Goal: Task Accomplishment & Management: Manage account settings

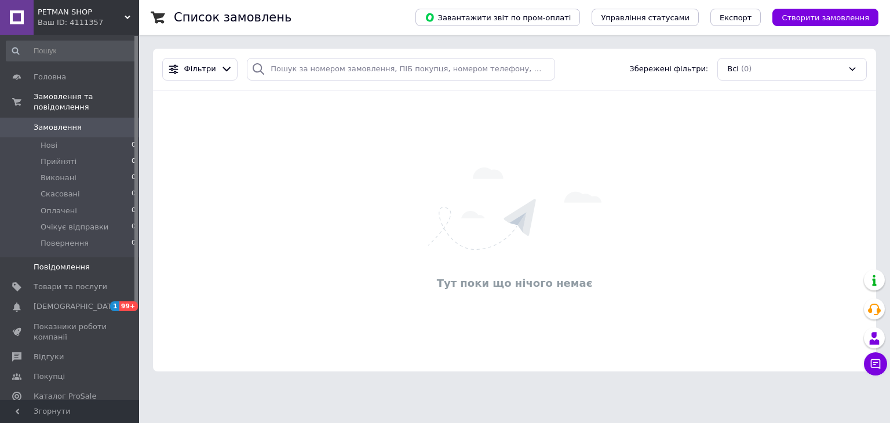
click at [63, 262] on link "Повідомлення 0" at bounding box center [71, 267] width 143 height 20
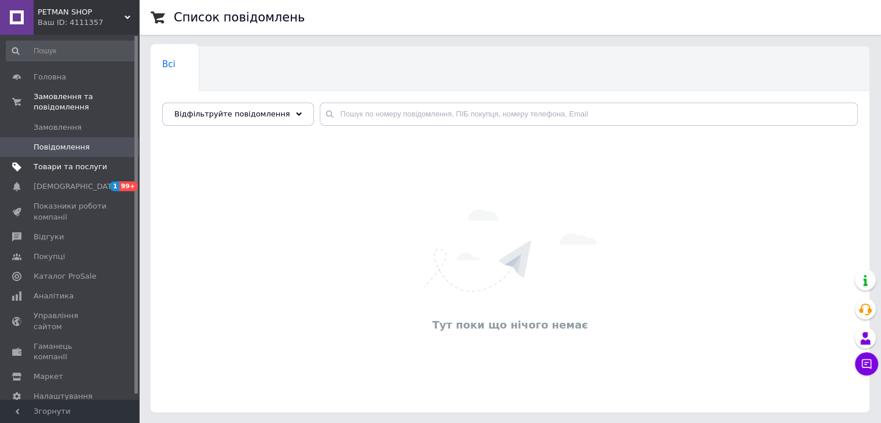
click at [72, 162] on span "Товари та послуги" at bounding box center [71, 167] width 74 height 10
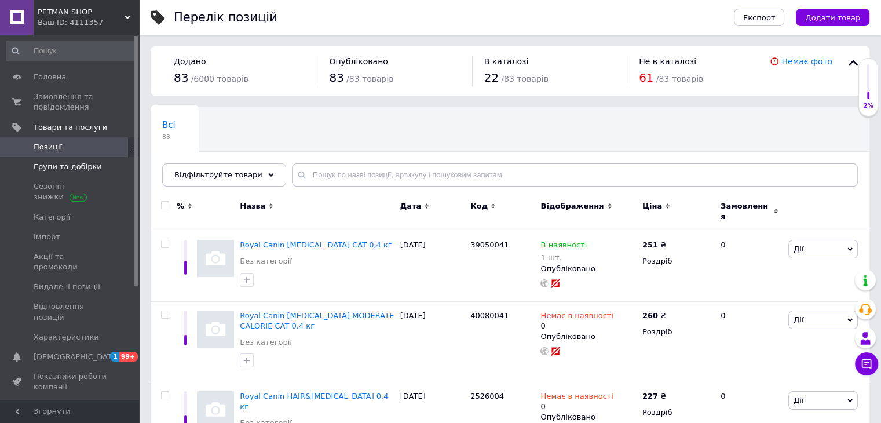
click at [67, 159] on link "Групи та добірки" at bounding box center [71, 167] width 143 height 20
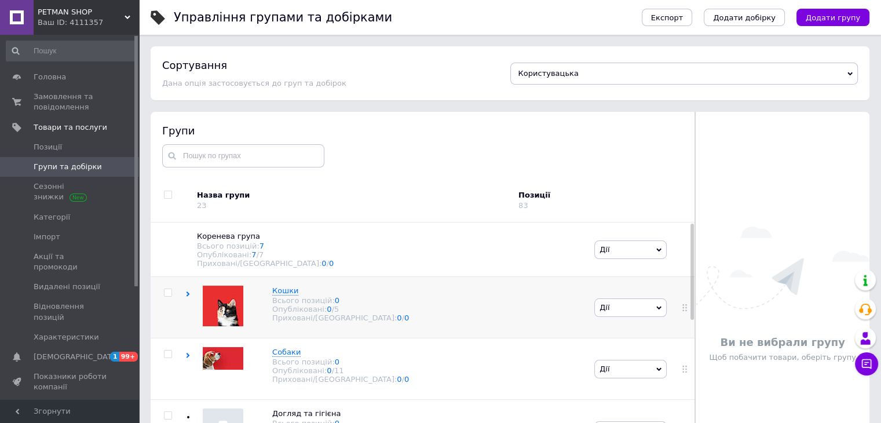
click at [183, 297] on div at bounding box center [168, 293] width 35 height 8
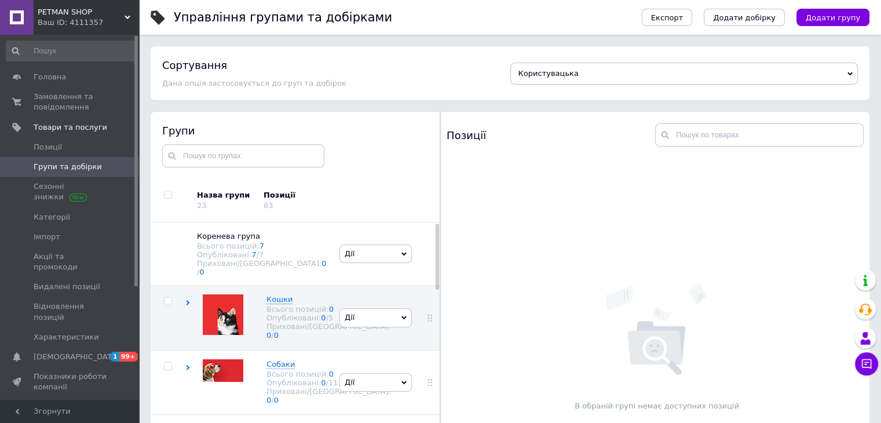
scroll to position [20, 0]
click at [187, 300] on use at bounding box center [188, 302] width 3 height 5
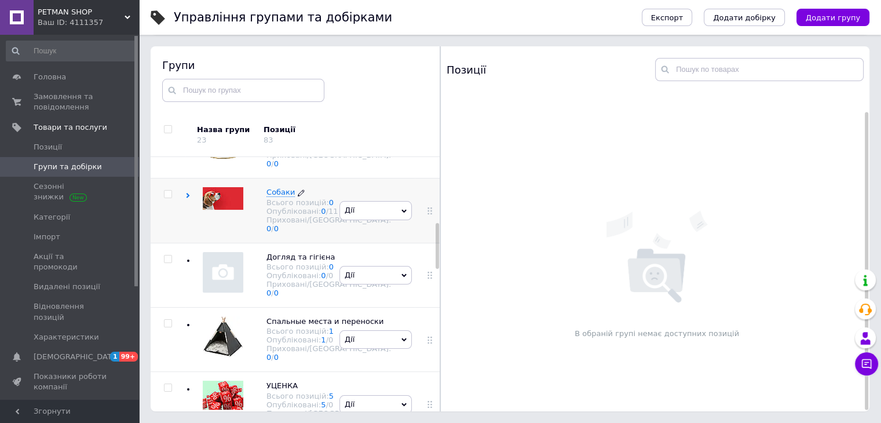
scroll to position [406, 0]
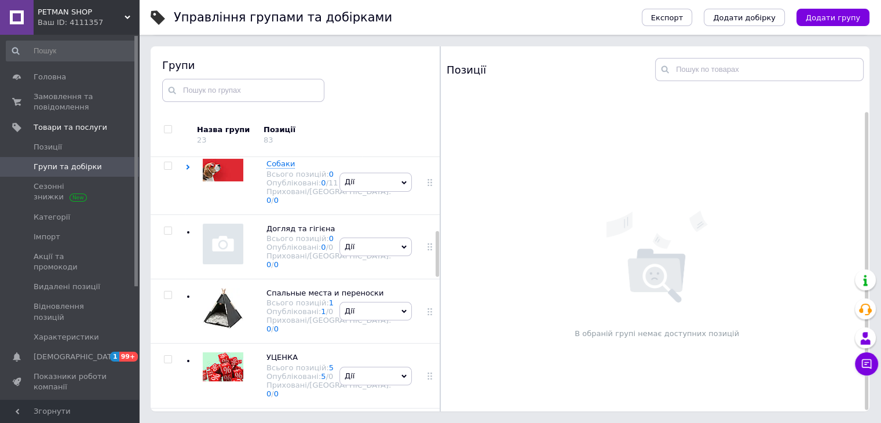
click at [383, 103] on use at bounding box center [386, 100] width 6 height 6
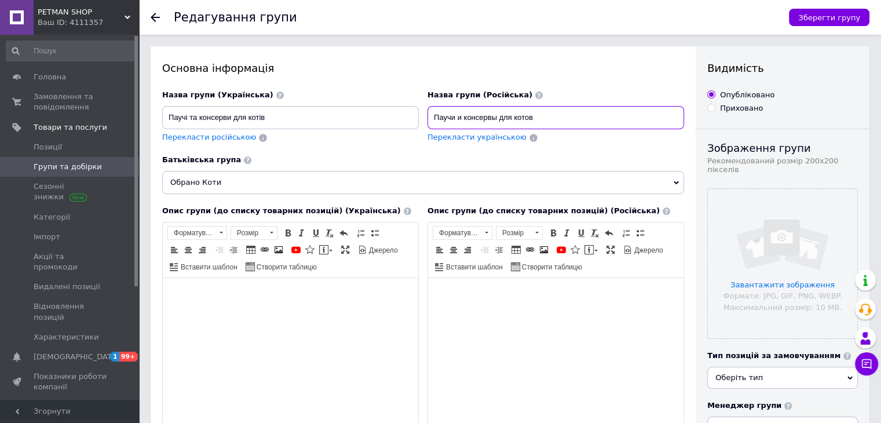
drag, startPoint x: 546, startPoint y: 120, endPoint x: 581, endPoint y: 121, distance: 34.8
click at [546, 120] on input "Паучи и консервы для котов" at bounding box center [556, 117] width 257 height 23
type input "Паучи и консервы для кошек"
drag, startPoint x: 599, startPoint y: 141, endPoint x: 744, endPoint y: 87, distance: 154.5
click at [600, 141] on div "Перекласти українською" at bounding box center [556, 137] width 257 height 11
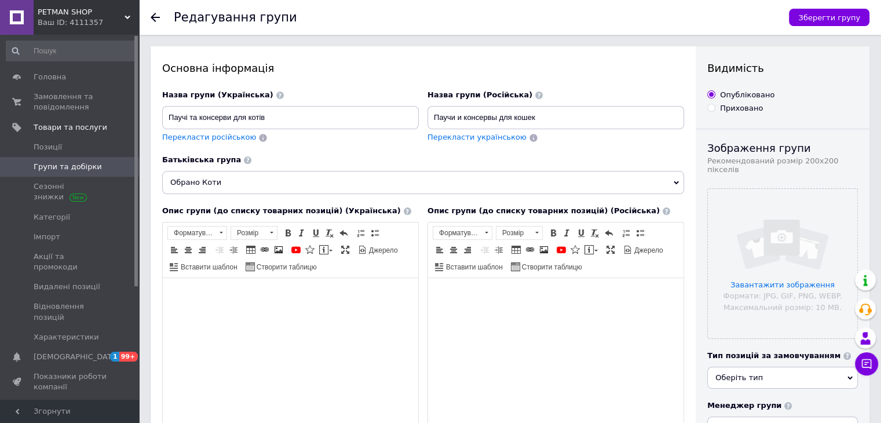
click at [842, 5] on div "Зберегти групу" at bounding box center [824, 17] width 92 height 35
click at [827, 20] on span "Зберегти групу" at bounding box center [829, 17] width 62 height 9
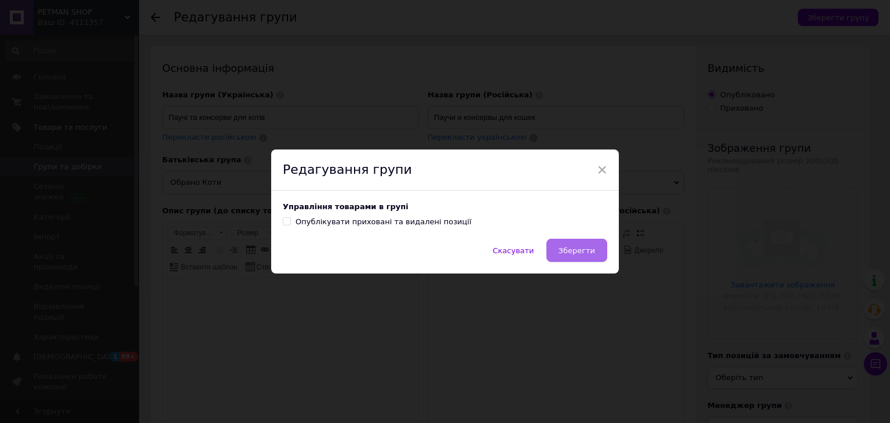
click at [574, 249] on span "Зберегти" at bounding box center [577, 250] width 37 height 9
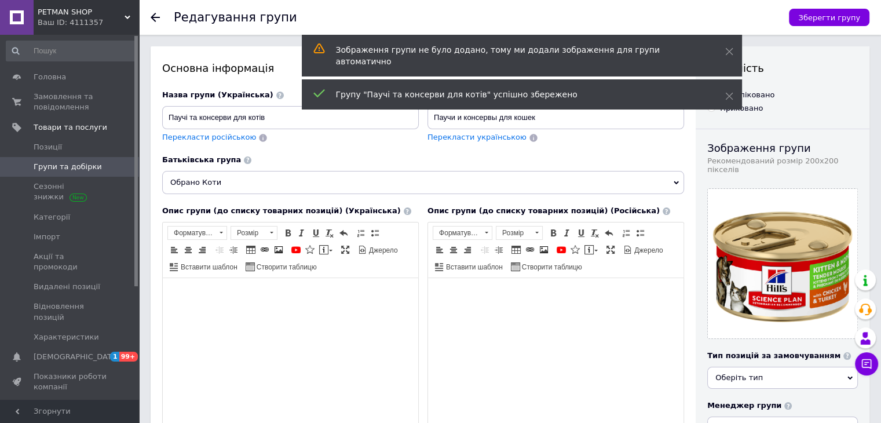
click at [74, 166] on span "Групи та добірки" at bounding box center [68, 167] width 68 height 10
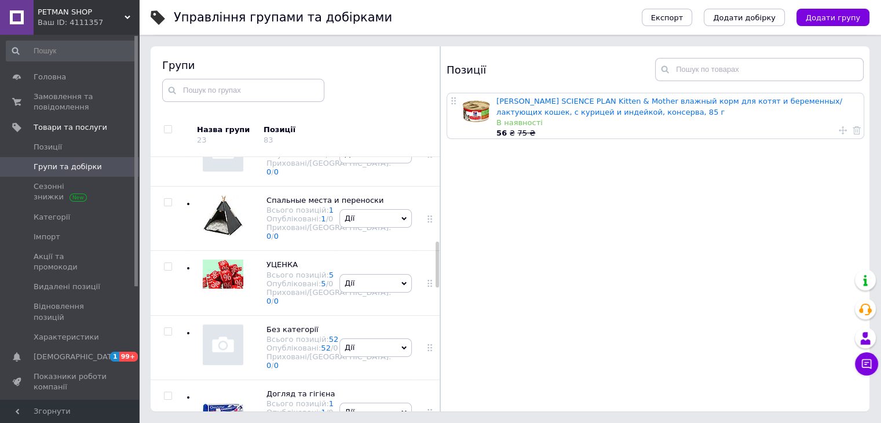
scroll to position [521, 0]
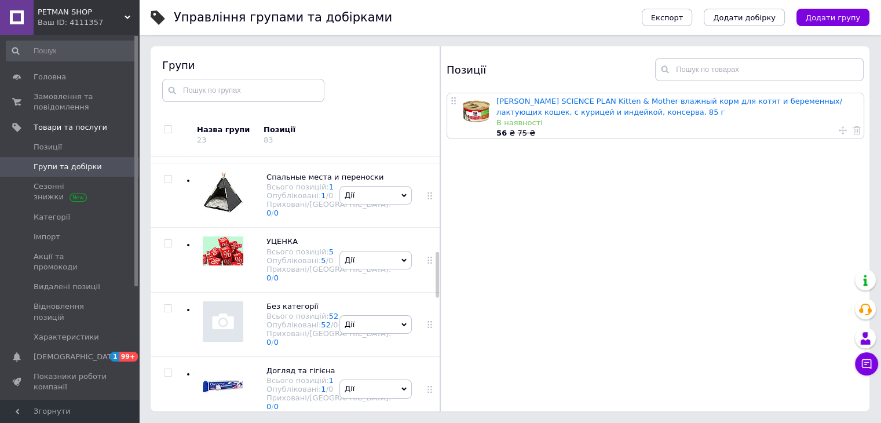
click at [186, 54] on icon at bounding box center [187, 51] width 5 height 5
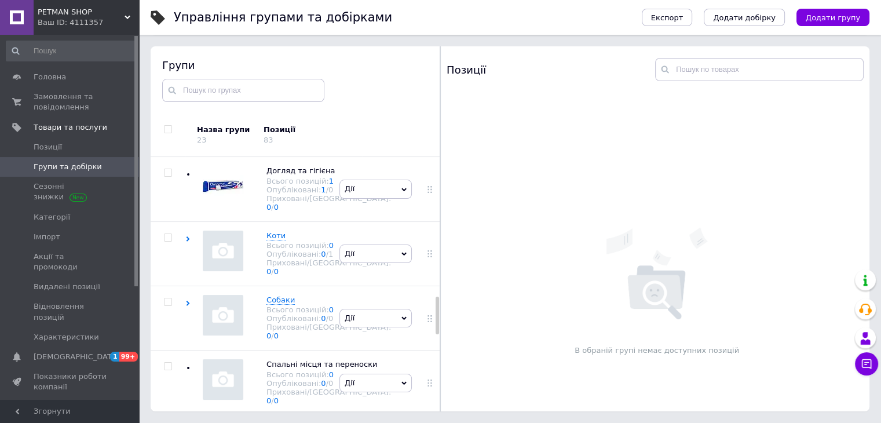
scroll to position [927, 0]
click at [371, 68] on li "Видалити групу" at bounding box center [375, 55] width 71 height 27
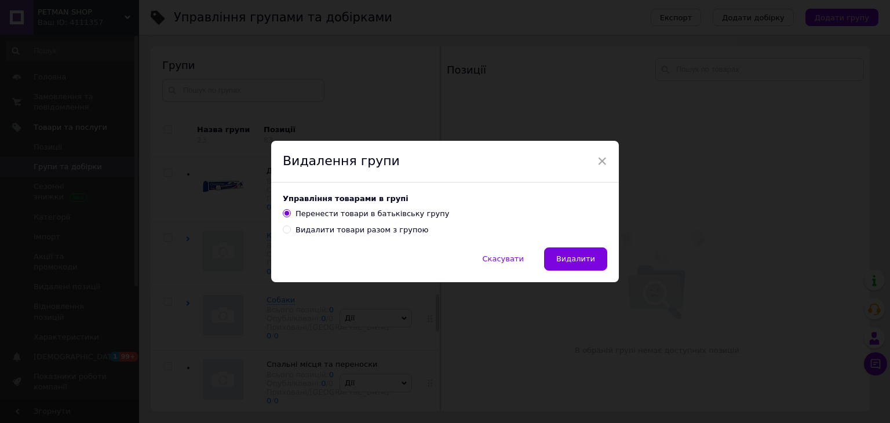
drag, startPoint x: 353, startPoint y: 232, endPoint x: 381, endPoint y: 235, distance: 27.3
click at [355, 232] on div "Видалити товари разом з групою" at bounding box center [361, 230] width 133 height 10
click at [290, 232] on input "Видалити товари разом з групою" at bounding box center [287, 229] width 8 height 8
radio input "true"
radio input "false"
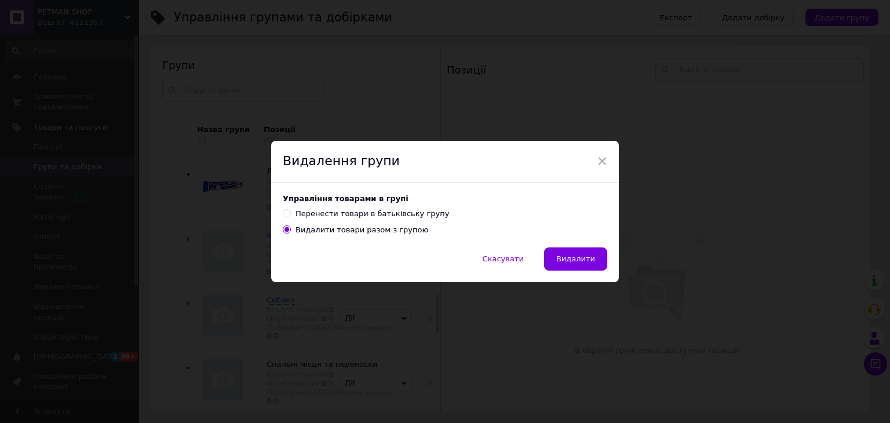
click at [570, 273] on div "Скасувати   Видалити" at bounding box center [445, 264] width 348 height 35
click at [587, 258] on span "Видалити" at bounding box center [575, 258] width 39 height 9
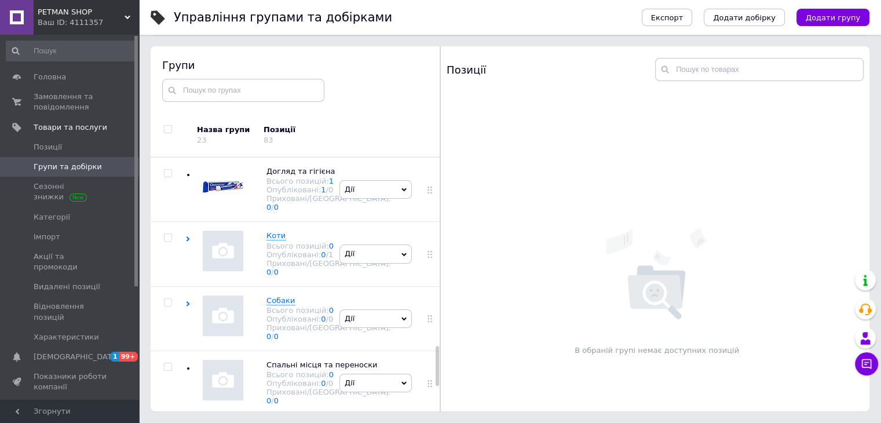
scroll to position [1217, 0]
click at [338, 175] on use at bounding box center [341, 172] width 6 height 6
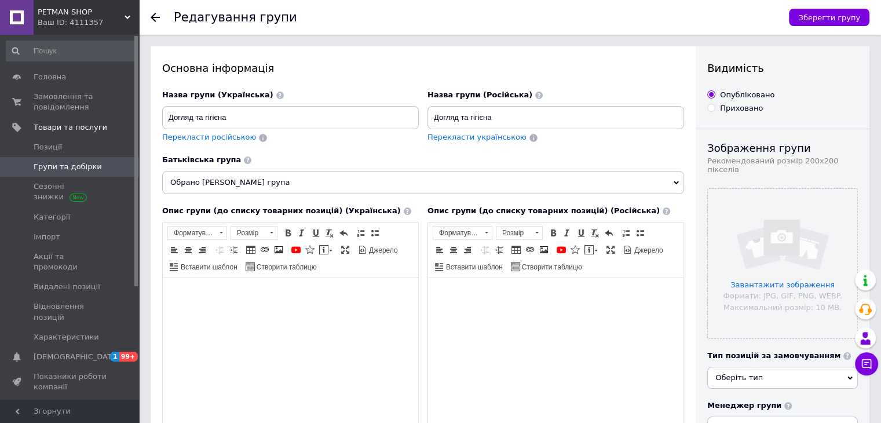
click at [219, 139] on span "Перекласти російською" at bounding box center [209, 137] width 94 height 9
type input "Уход и гигиена"
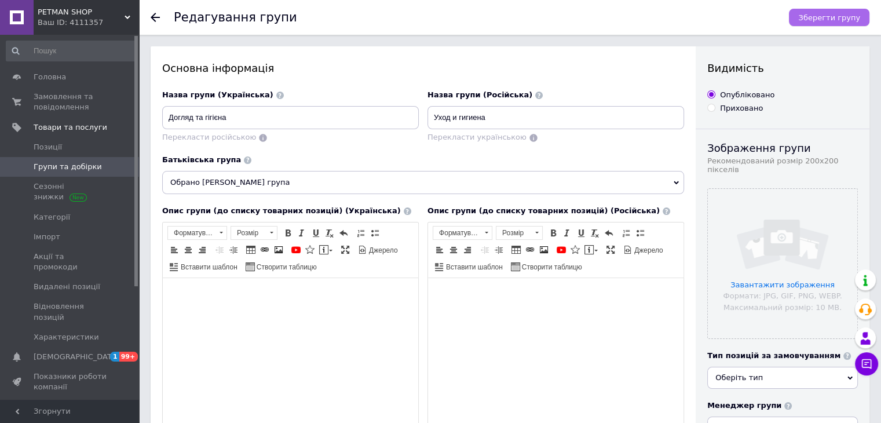
click at [848, 19] on span "Зберегти групу" at bounding box center [829, 17] width 62 height 9
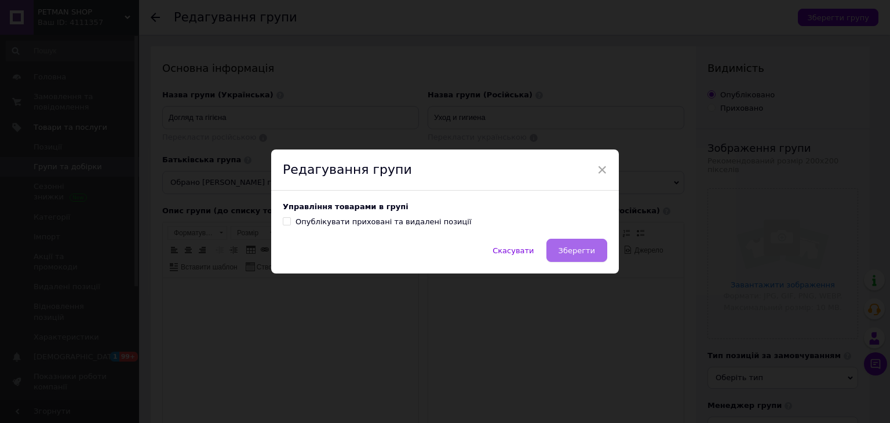
click at [567, 250] on span "Зберегти" at bounding box center [577, 250] width 37 height 9
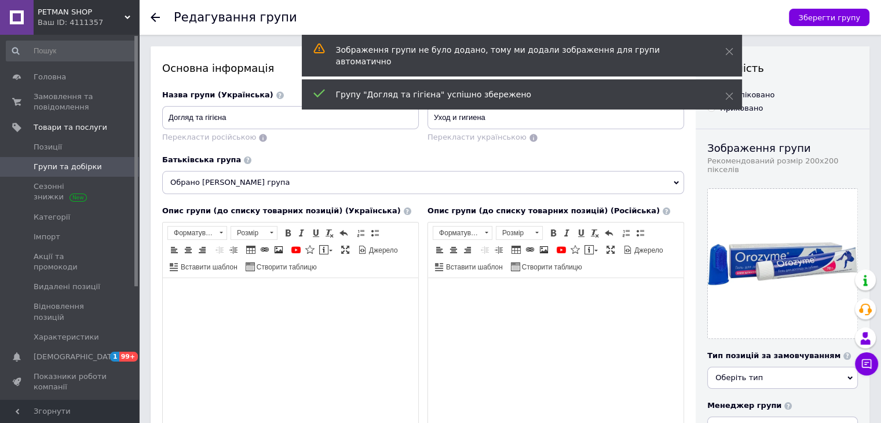
click at [70, 168] on span "Групи та добірки" at bounding box center [68, 167] width 68 height 10
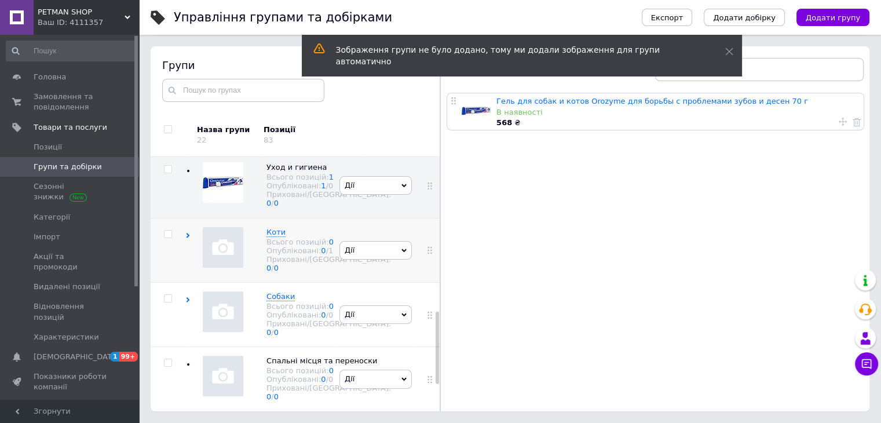
scroll to position [518, 0]
click at [168, 238] on input "checkbox" at bounding box center [168, 235] width 8 height 8
checkbox input "true"
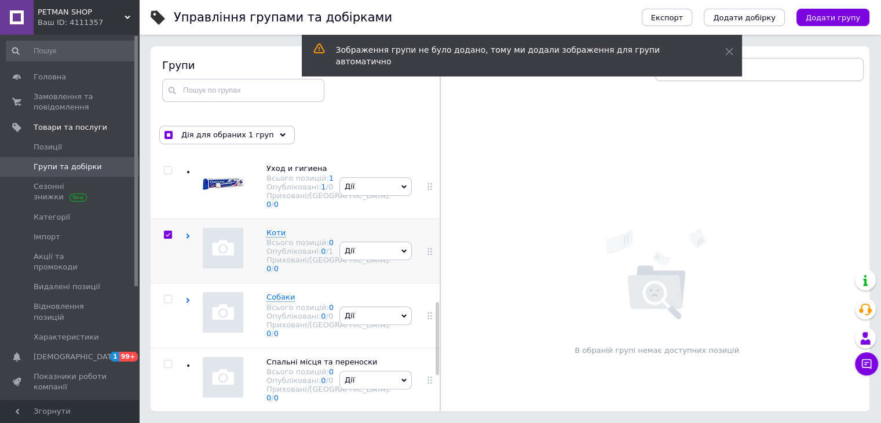
click at [187, 258] on div "Коти Всього позицій: 0 Опубліковані: 0 / 1 Приховані/Видалені: 0 / 0" at bounding box center [260, 251] width 151 height 64
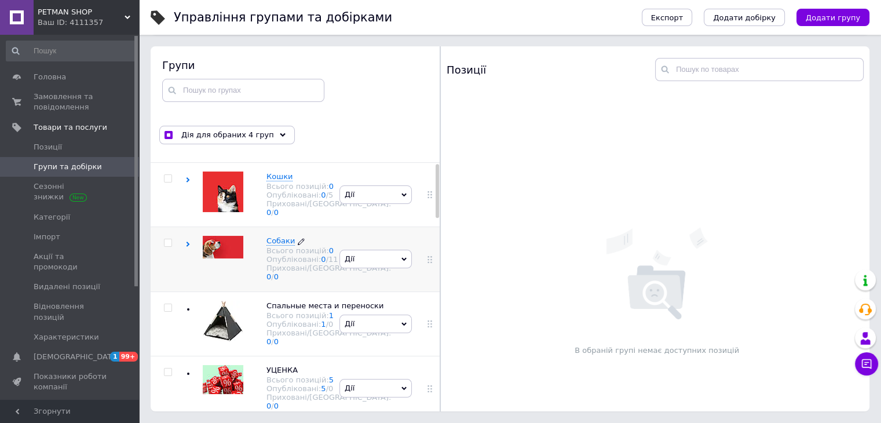
scroll to position [0, 0]
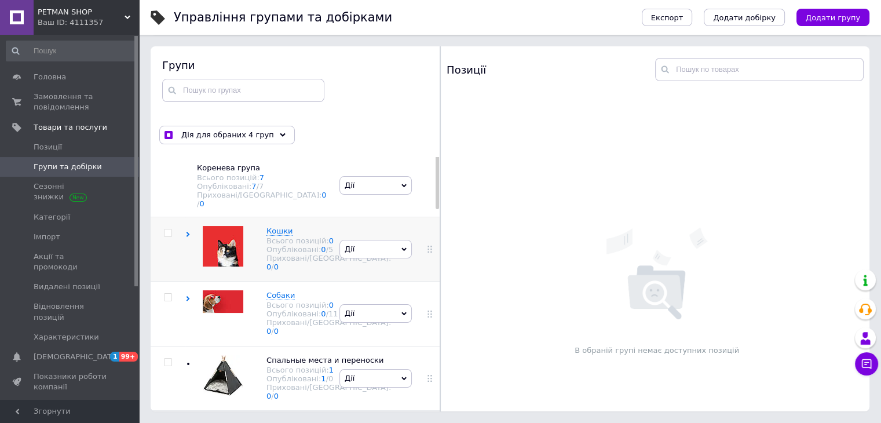
click at [185, 229] on div at bounding box center [168, 233] width 35 height 8
click at [187, 232] on use at bounding box center [188, 234] width 3 height 5
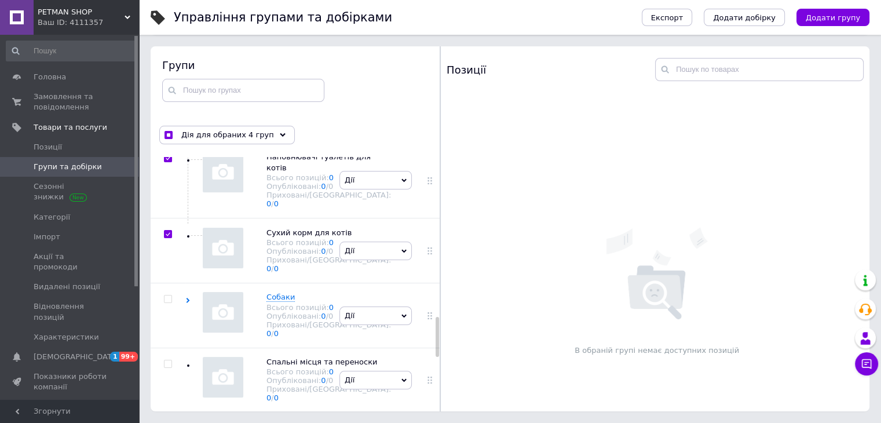
scroll to position [1043, 0]
click at [341, 96] on icon at bounding box center [344, 92] width 7 height 7
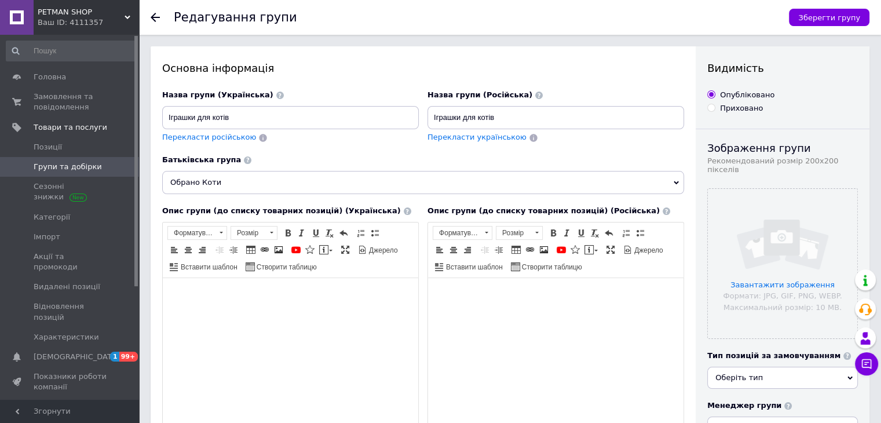
click at [226, 141] on span "Перекласти російською" at bounding box center [209, 137] width 94 height 9
type input "Игрушки для кошек"
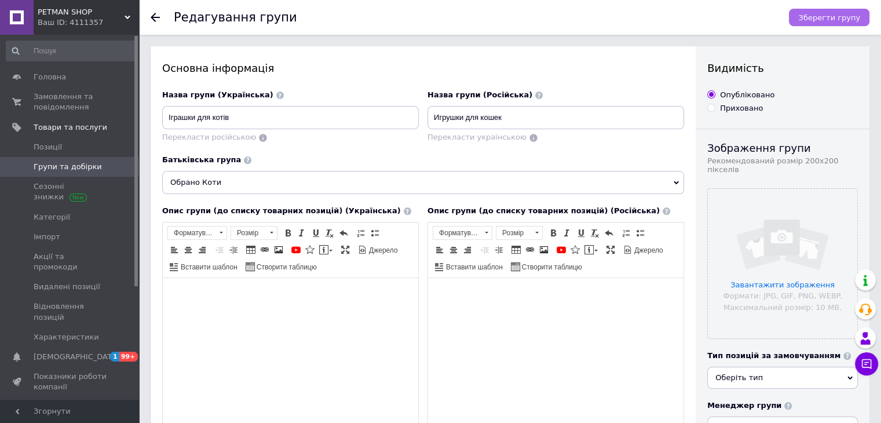
click at [840, 13] on span "Зберегти групу" at bounding box center [829, 17] width 62 height 9
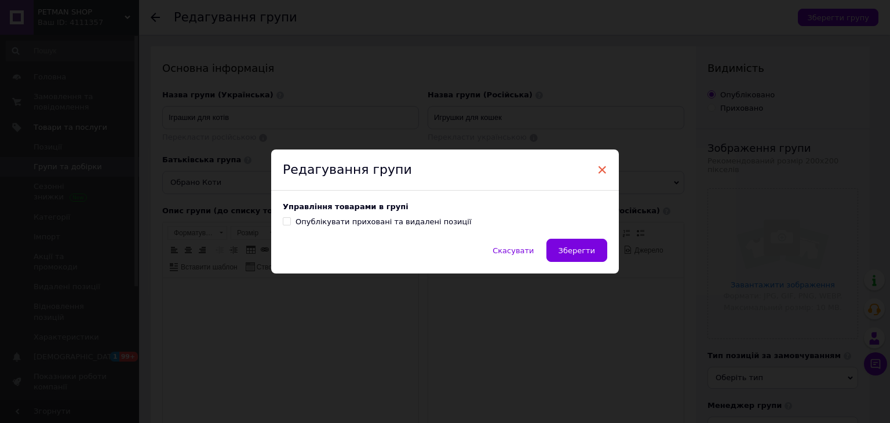
click at [597, 166] on span "×" at bounding box center [602, 170] width 10 height 20
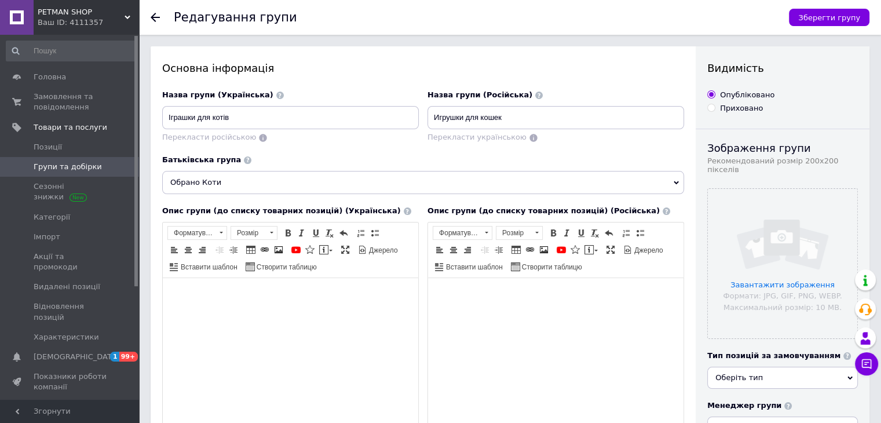
click at [213, 188] on span "Обрано Коти" at bounding box center [423, 182] width 522 height 23
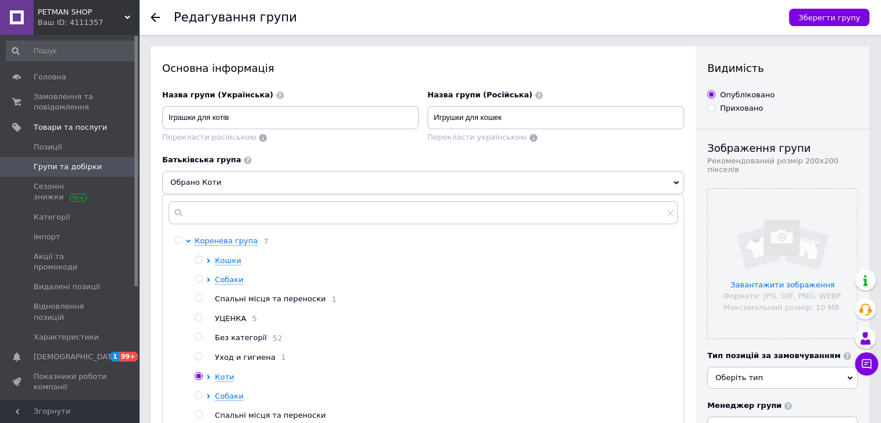
click at [208, 257] on div at bounding box center [210, 261] width 9 height 10
click at [209, 259] on icon at bounding box center [208, 260] width 3 height 5
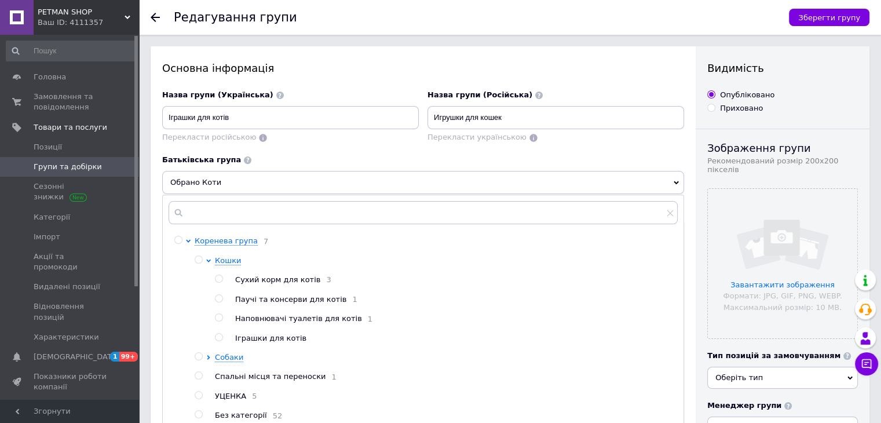
click at [200, 261] on input "radio" at bounding box center [199, 260] width 8 height 8
radio input "true"
radio input "false"
click at [856, 13] on span "Зберегти групу" at bounding box center [829, 17] width 62 height 9
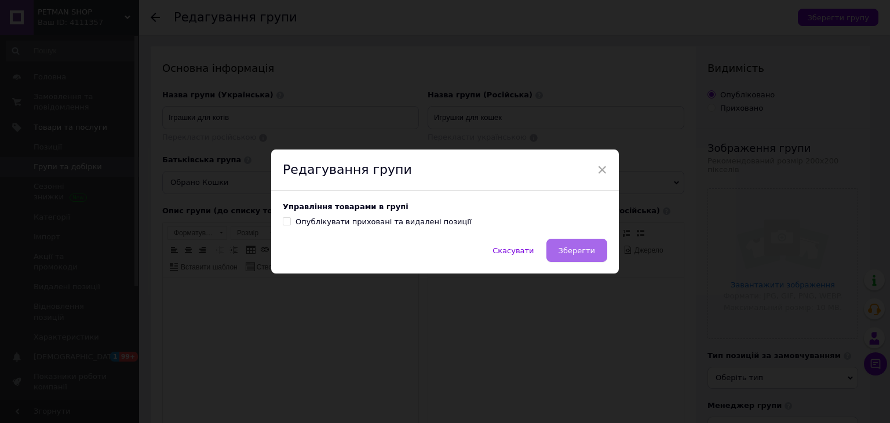
click at [589, 249] on span "Зберегти" at bounding box center [577, 250] width 37 height 9
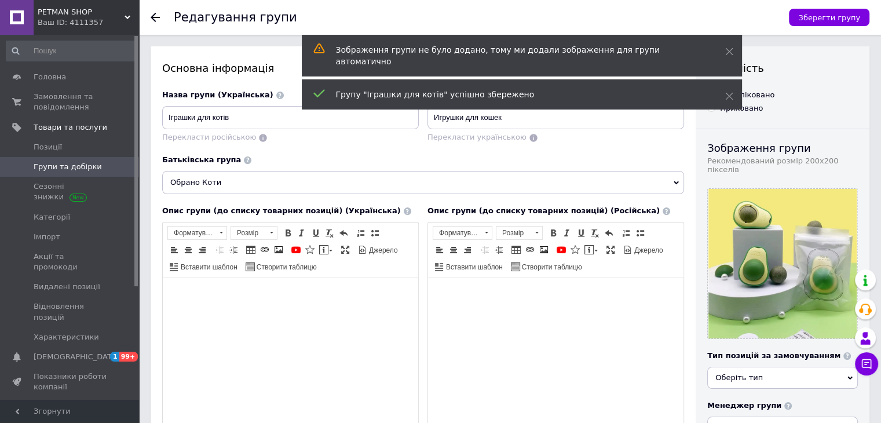
click at [65, 168] on span "Групи та добірки" at bounding box center [68, 167] width 68 height 10
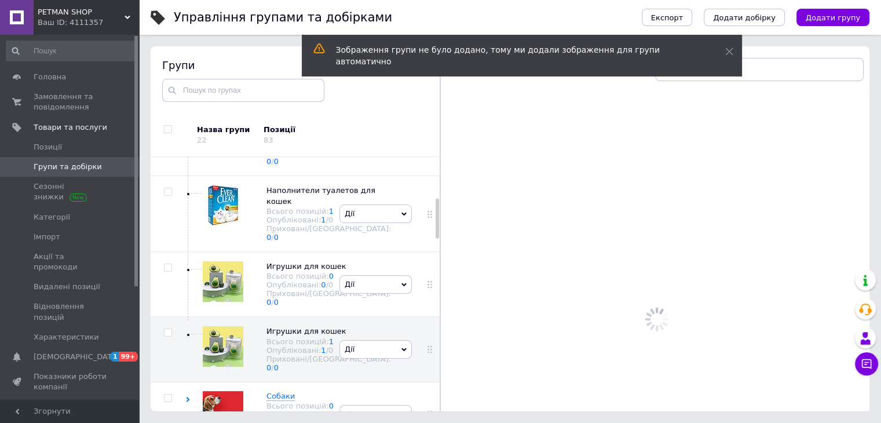
scroll to position [268, 0]
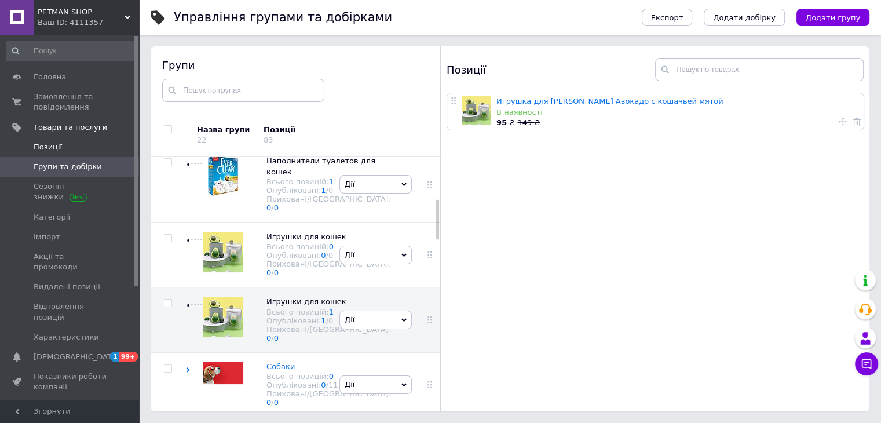
click at [63, 146] on span "Позиції" at bounding box center [71, 147] width 74 height 10
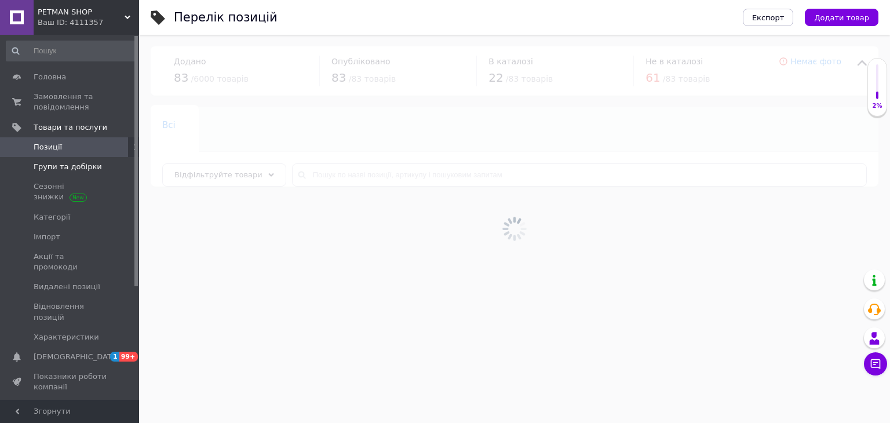
click at [64, 166] on span "Групи та добірки" at bounding box center [68, 167] width 68 height 10
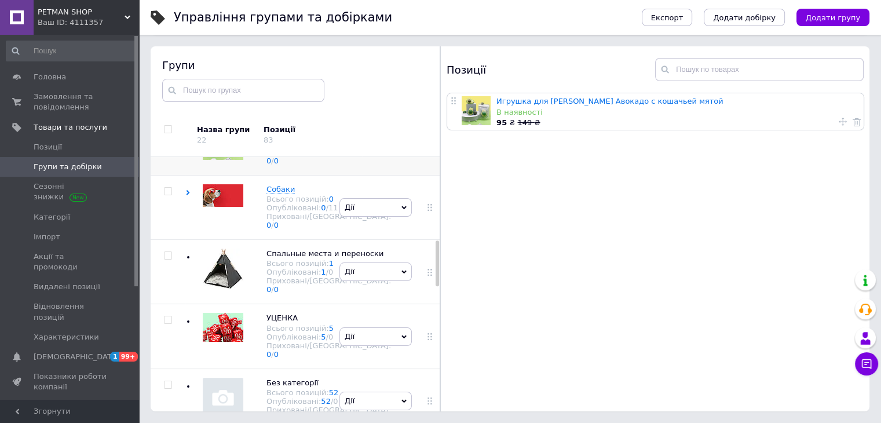
scroll to position [464, 0]
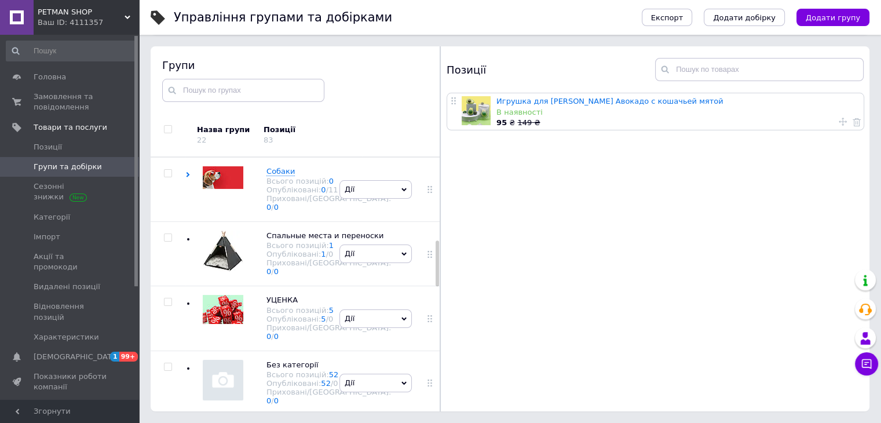
click at [370, 69] on span "Дії" at bounding box center [376, 59] width 72 height 19
click at [367, 197] on li "Видалити групу" at bounding box center [375, 183] width 71 height 27
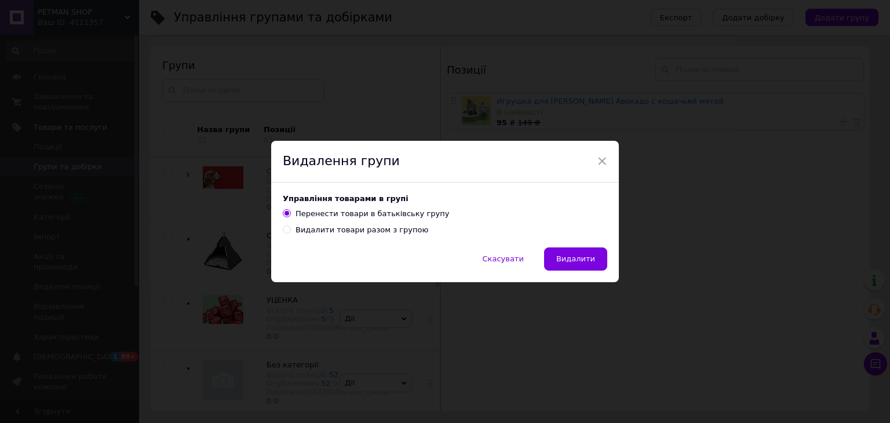
click at [367, 231] on div "Видалити товари разом з групою" at bounding box center [361, 230] width 133 height 10
click at [290, 231] on input "Видалити товари разом з групою" at bounding box center [287, 229] width 8 height 8
radio input "true"
radio input "false"
click at [584, 255] on span "Видалити" at bounding box center [575, 258] width 39 height 9
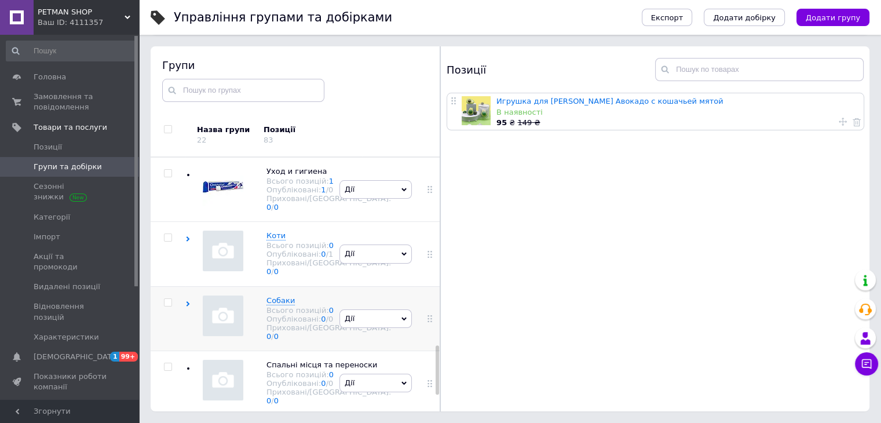
scroll to position [985, 0]
click at [184, 233] on div at bounding box center [168, 237] width 35 height 8
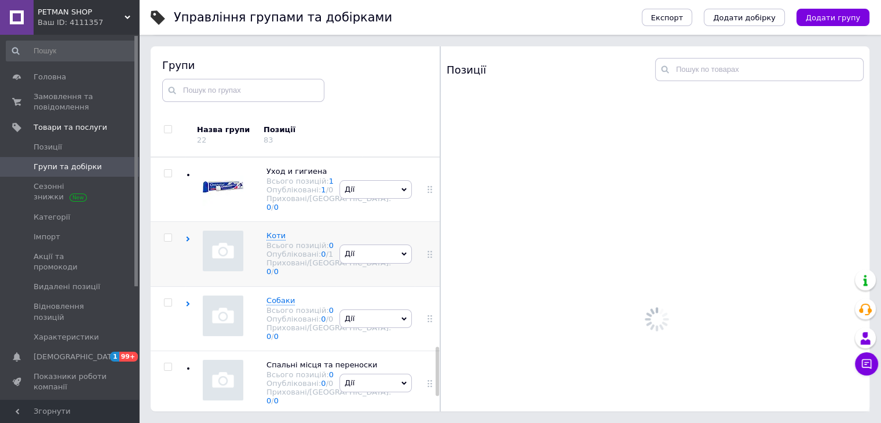
click at [188, 236] on use at bounding box center [188, 238] width 3 height 5
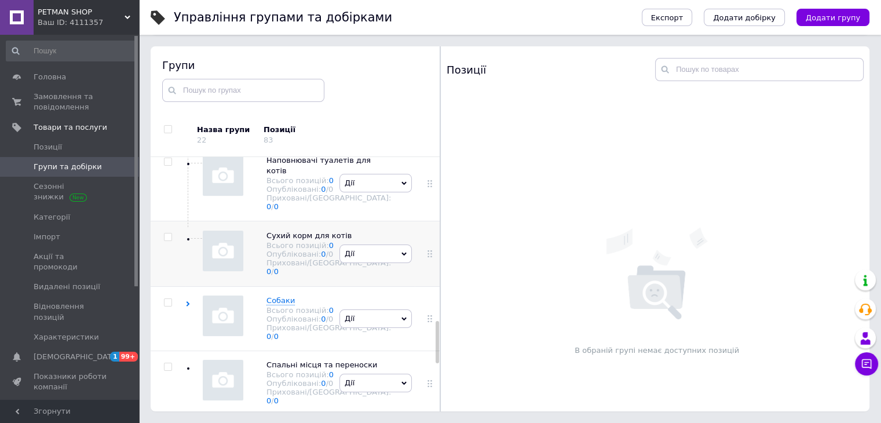
scroll to position [982, 0]
click at [166, 101] on input "checkbox" at bounding box center [168, 97] width 8 height 8
checkbox input "true"
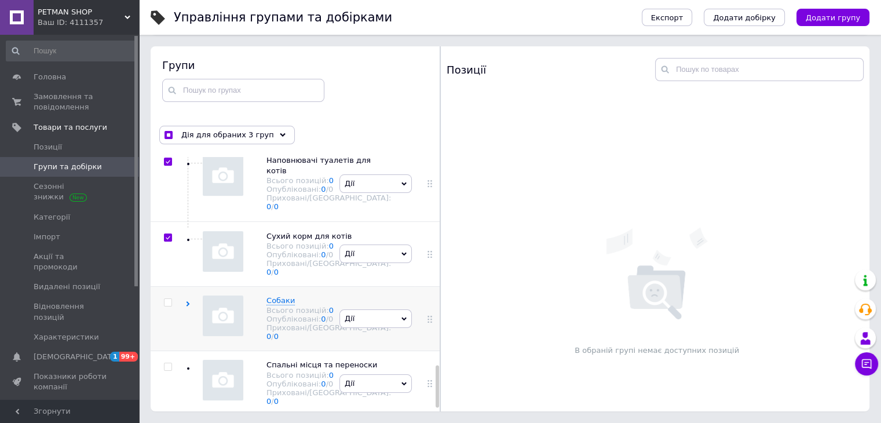
scroll to position [1272, 0]
click at [167, 299] on input "checkbox" at bounding box center [168, 303] width 8 height 8
checkbox input "true"
click at [169, 363] on input "checkbox" at bounding box center [168, 367] width 8 height 8
checkbox input "true"
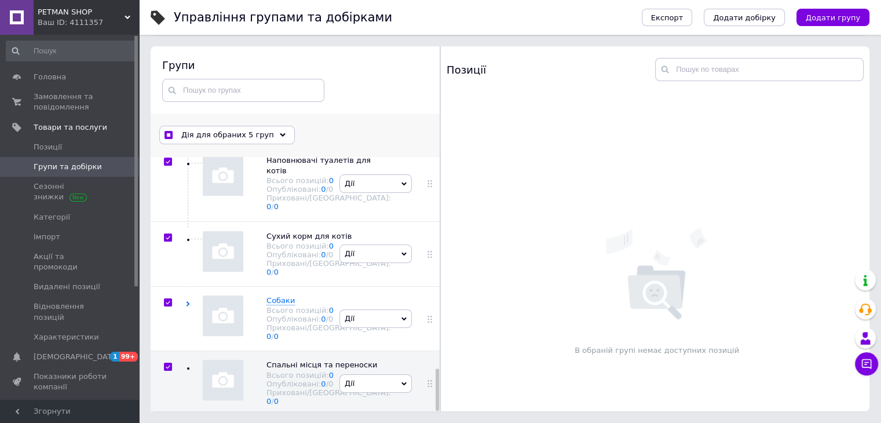
click at [223, 135] on span "Дія для обраних 5 груп" at bounding box center [227, 135] width 93 height 10
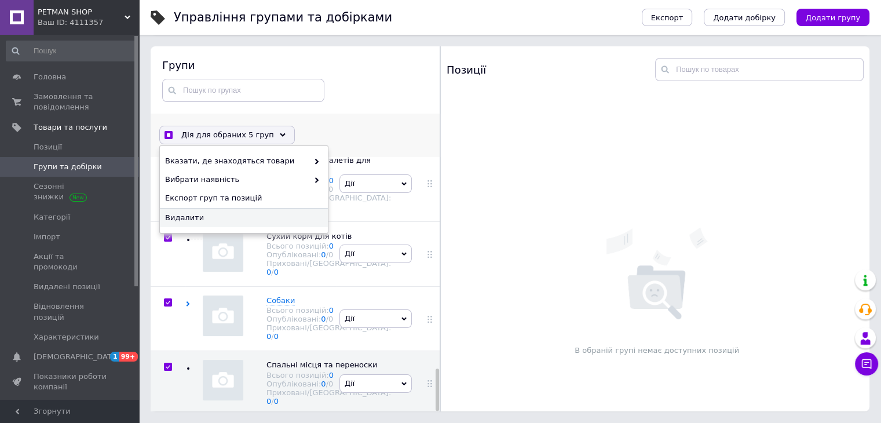
click at [206, 213] on span "Видалити" at bounding box center [242, 218] width 155 height 10
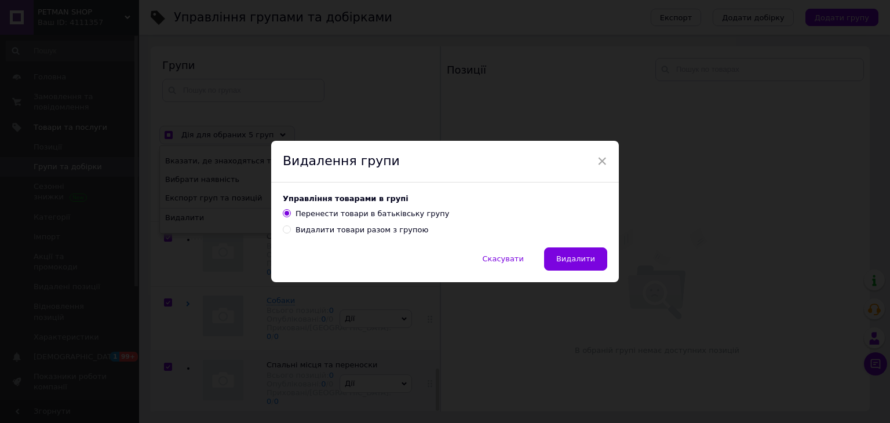
click at [337, 234] on div "Видалити товари разом з групою" at bounding box center [361, 230] width 133 height 10
click at [290, 233] on input "Видалити товари разом з групою" at bounding box center [287, 229] width 8 height 8
radio input "true"
radio input "false"
click at [582, 258] on span "Видалити" at bounding box center [575, 258] width 39 height 9
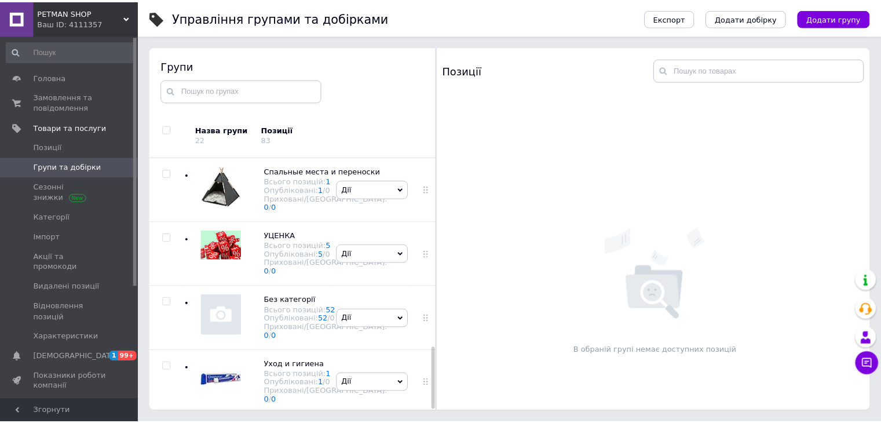
scroll to position [3, 0]
